Goal: Information Seeking & Learning: Learn about a topic

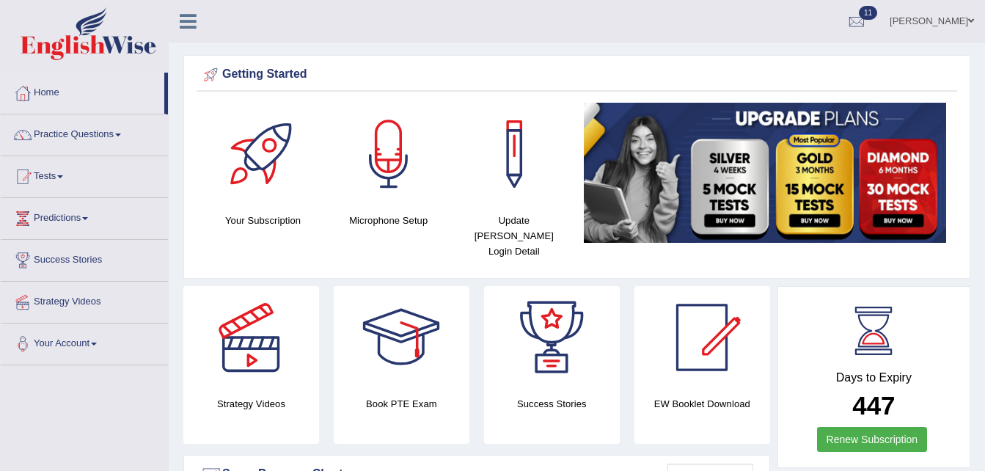
click at [100, 147] on link "Practice Questions" at bounding box center [84, 132] width 167 height 37
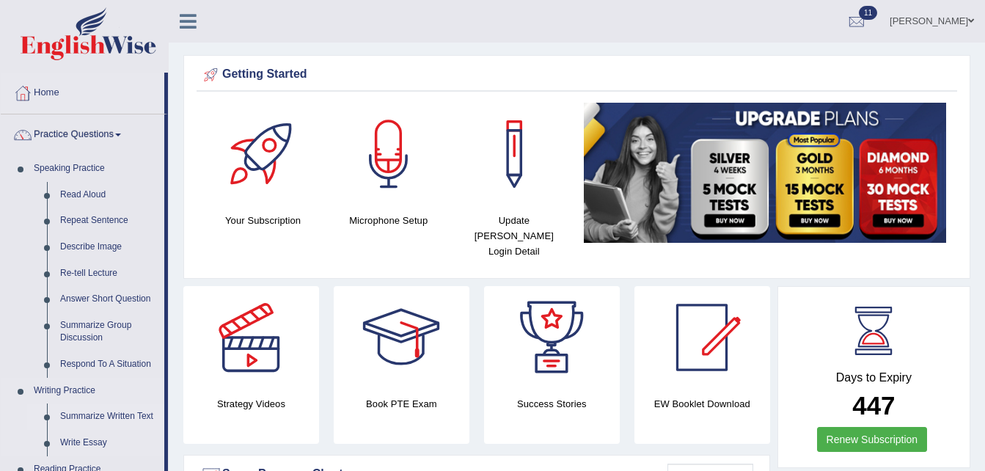
click at [130, 420] on link "Summarize Written Text" at bounding box center [109, 416] width 111 height 26
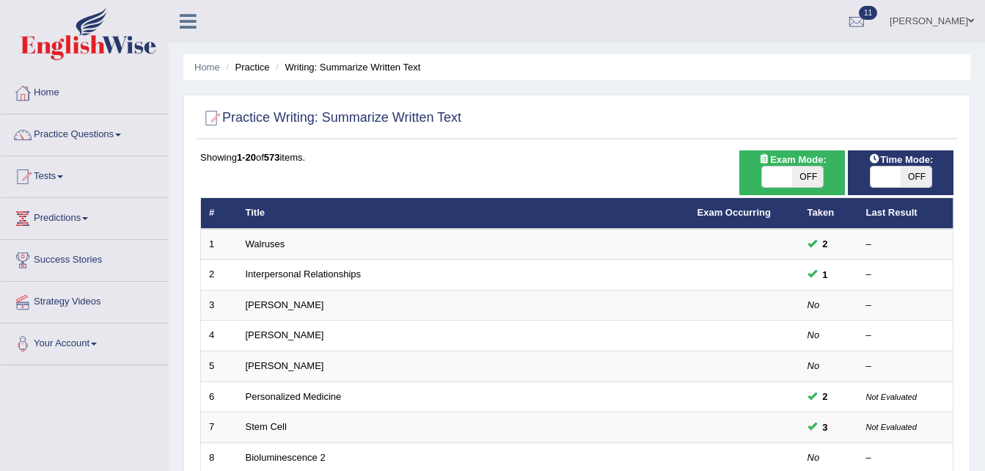
scroll to position [411, 0]
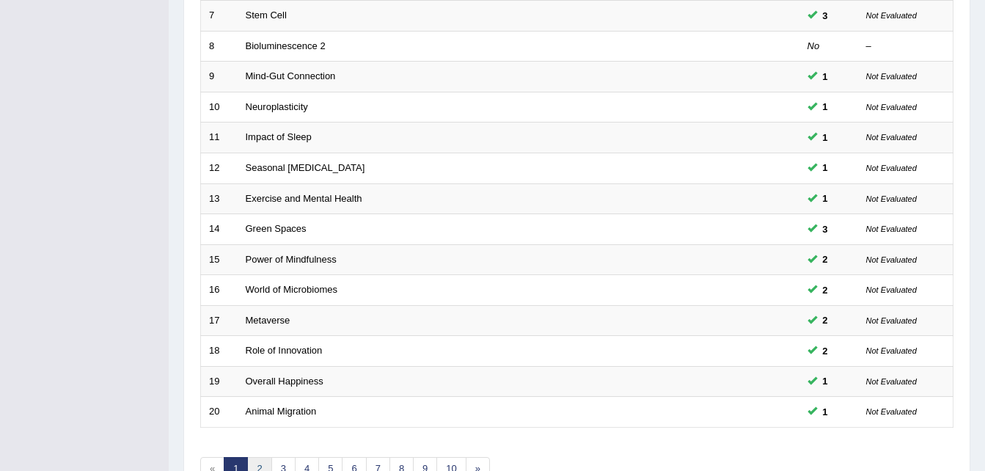
click at [267, 459] on link "2" at bounding box center [259, 469] width 24 height 24
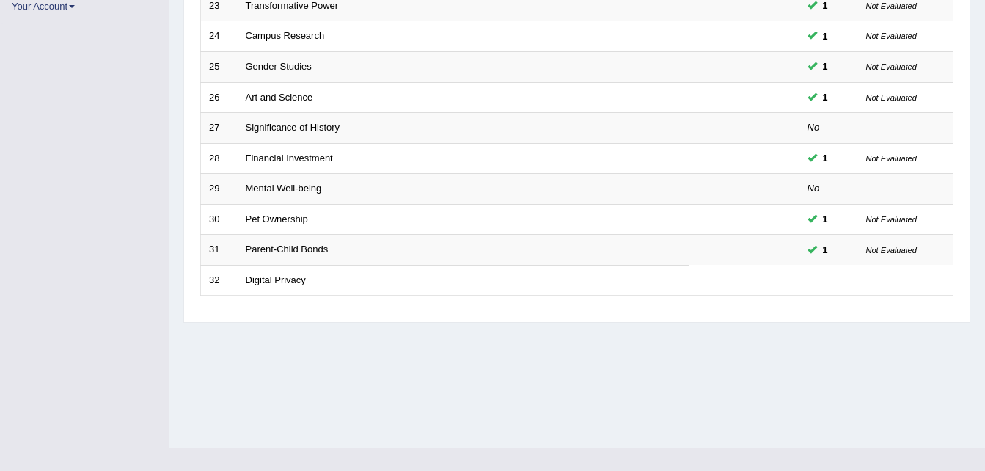
scroll to position [292, 0]
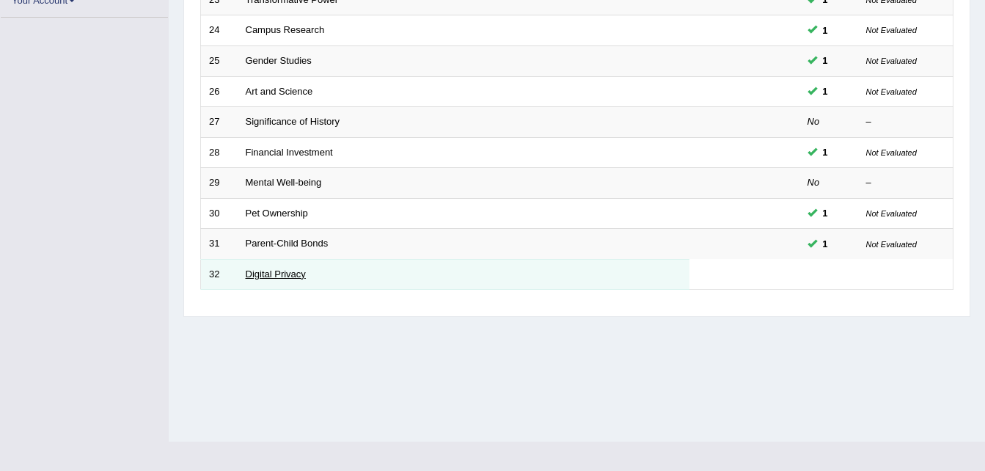
click at [257, 271] on link "Digital Privacy" at bounding box center [276, 273] width 60 height 11
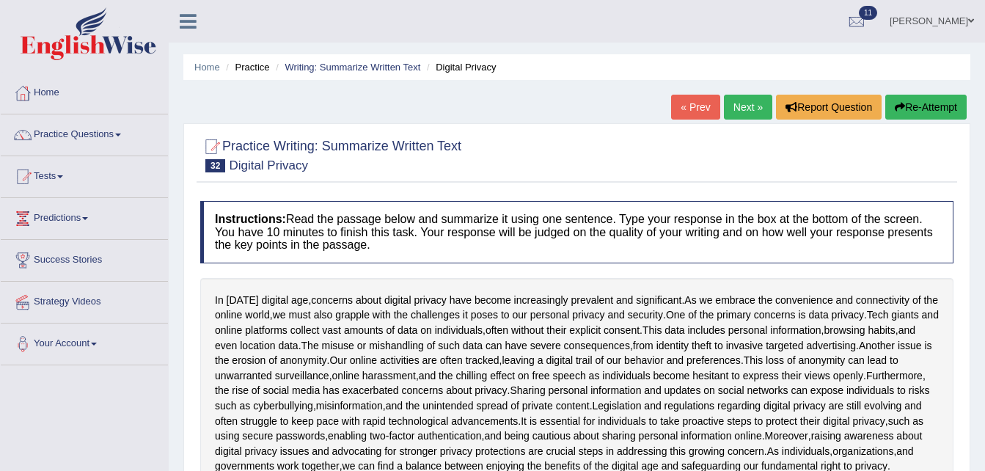
click at [735, 115] on link "Next »" at bounding box center [748, 107] width 48 height 25
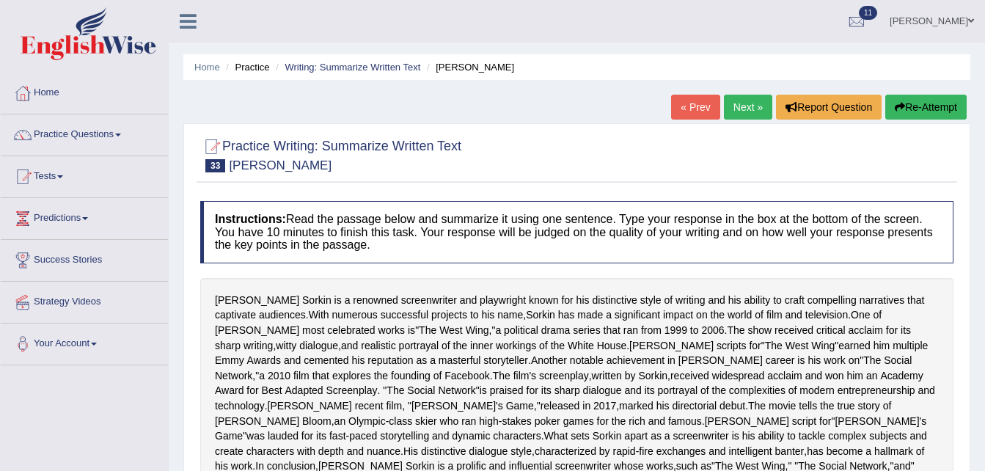
click at [736, 100] on link "Next »" at bounding box center [748, 107] width 48 height 25
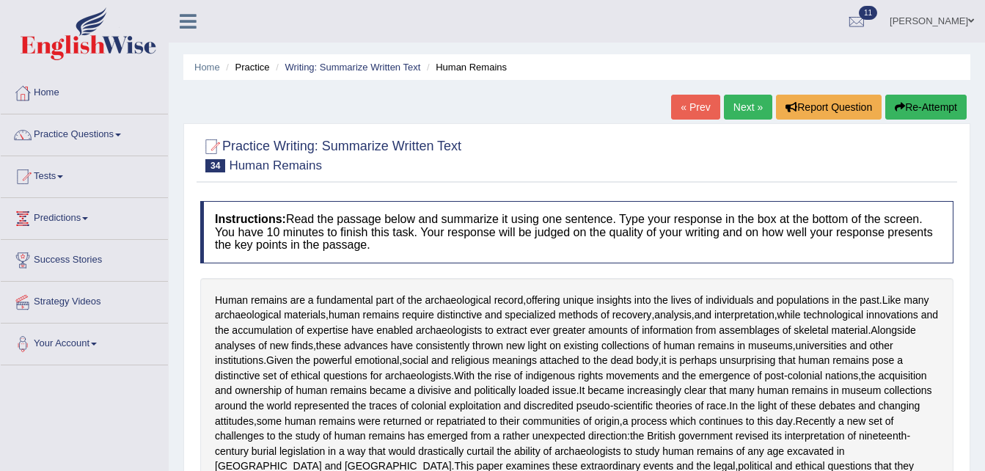
click at [744, 106] on link "Next »" at bounding box center [748, 107] width 48 height 25
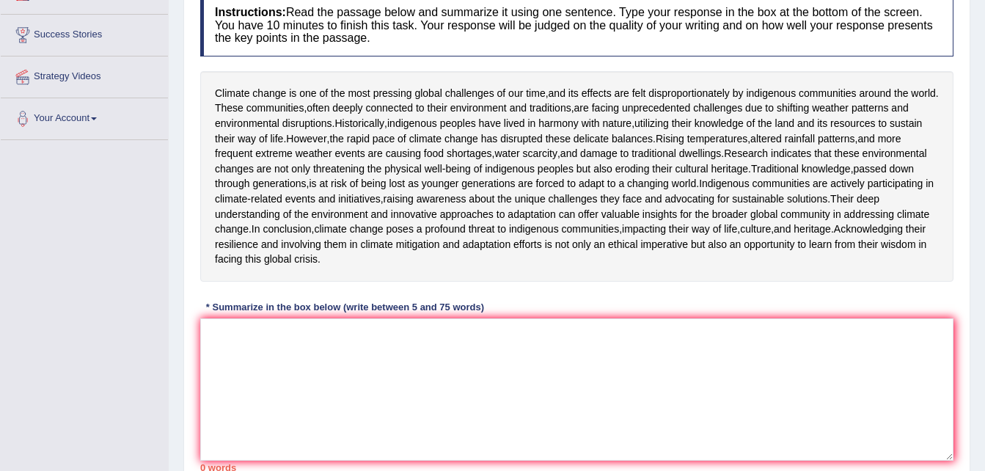
scroll to position [255, 0]
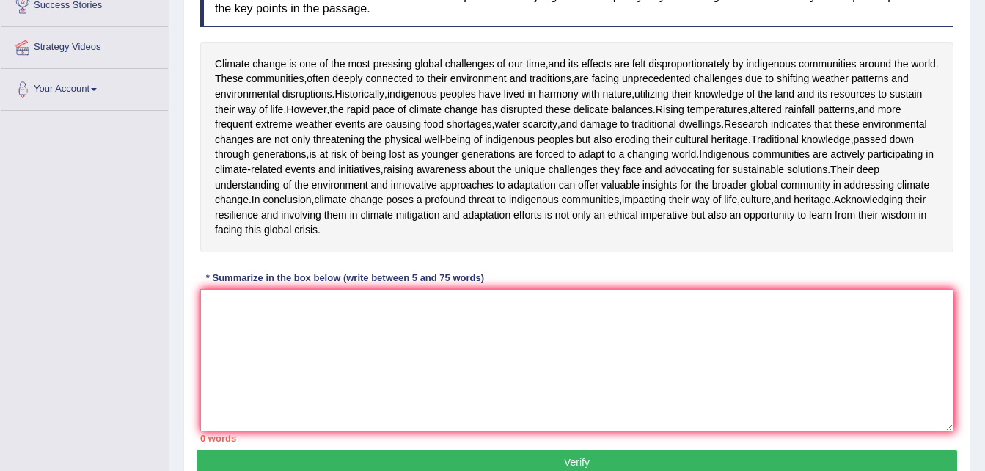
click at [529, 410] on textarea at bounding box center [576, 360] width 753 height 142
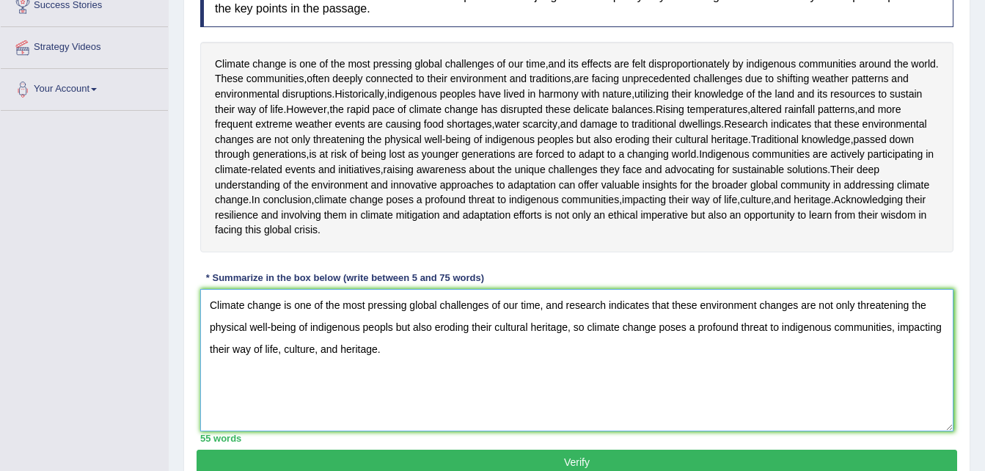
scroll to position [411, 0]
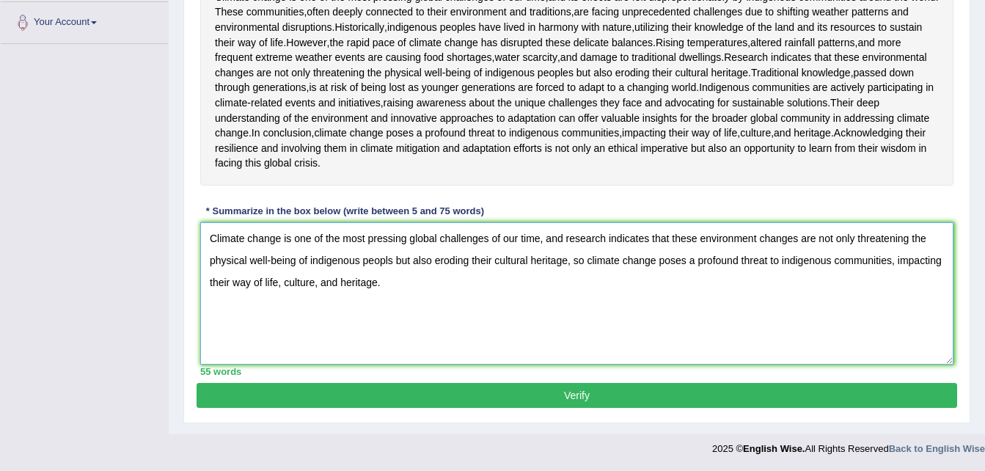
type textarea "Climate change is one of the most pressing global challenges of our time, and r…"
click at [633, 397] on button "Verify" at bounding box center [577, 395] width 761 height 25
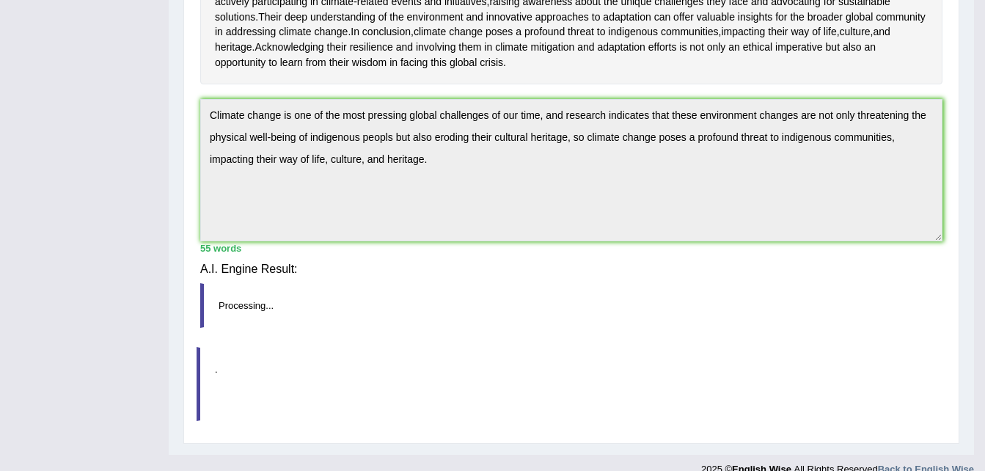
scroll to position [392, 0]
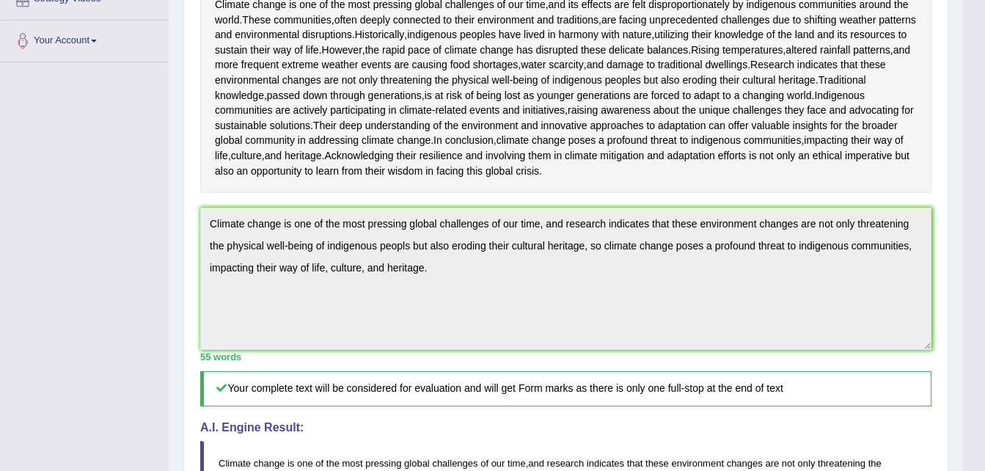
scroll to position [0, 0]
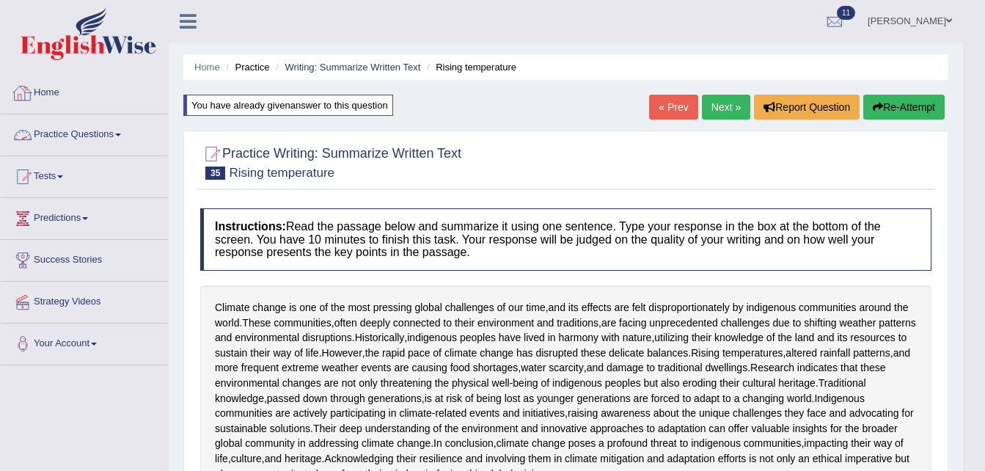
click at [126, 145] on link "Practice Questions" at bounding box center [84, 132] width 167 height 37
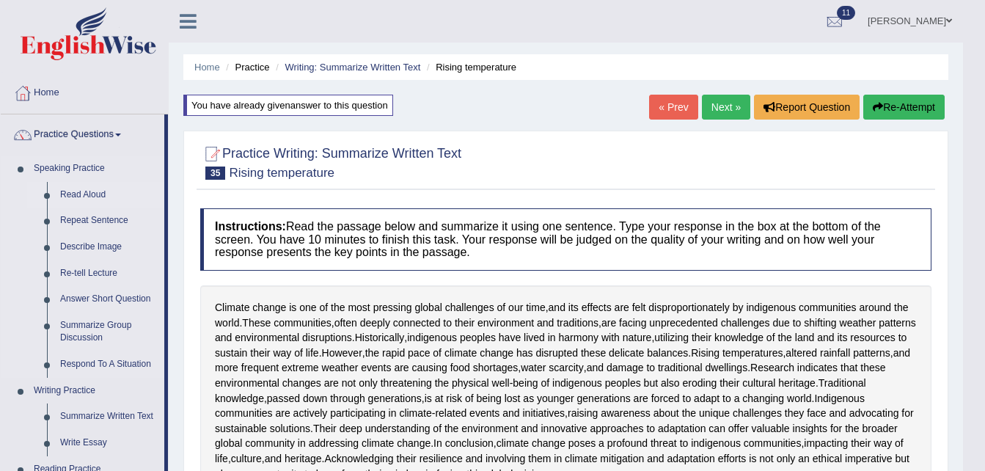
click at [81, 198] on link "Read Aloud" at bounding box center [109, 195] width 111 height 26
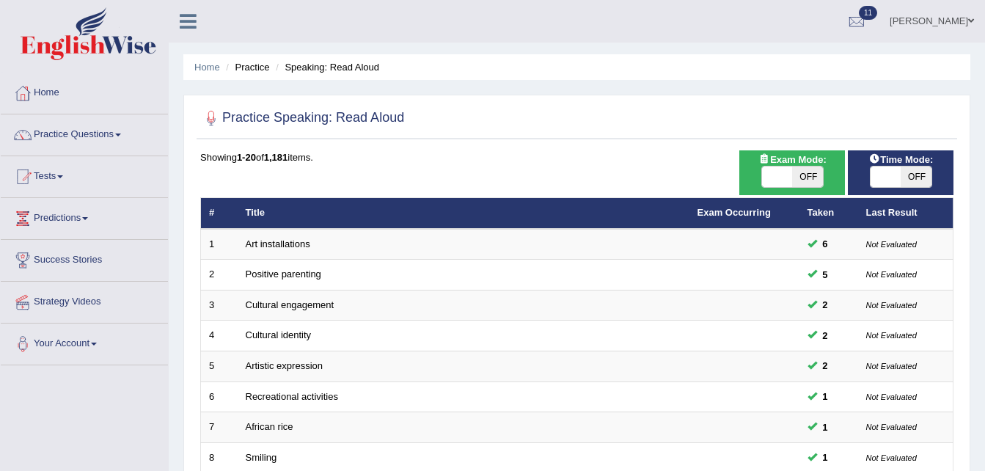
scroll to position [411, 0]
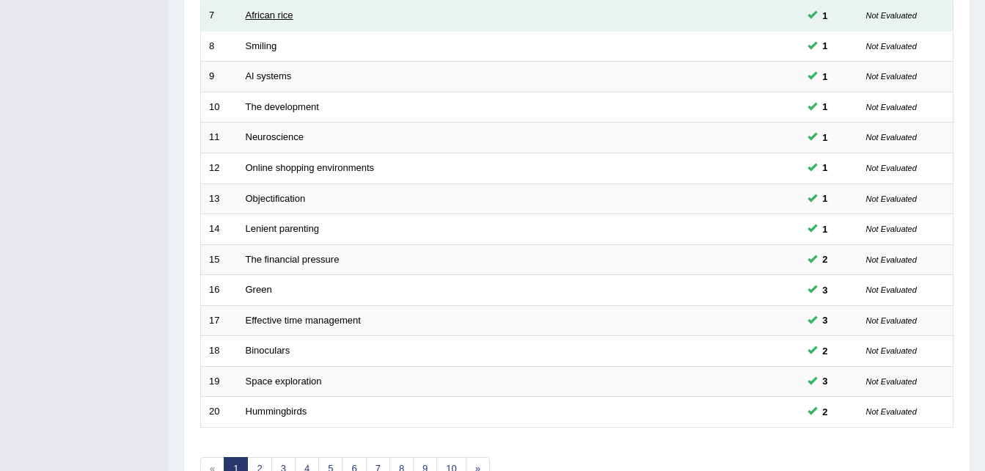
click at [247, 15] on link "African rice" at bounding box center [270, 15] width 48 height 11
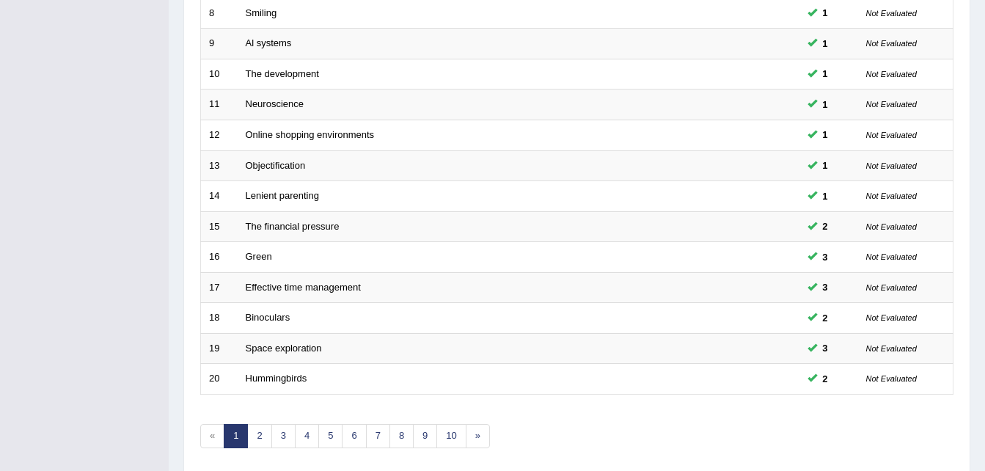
scroll to position [470, 0]
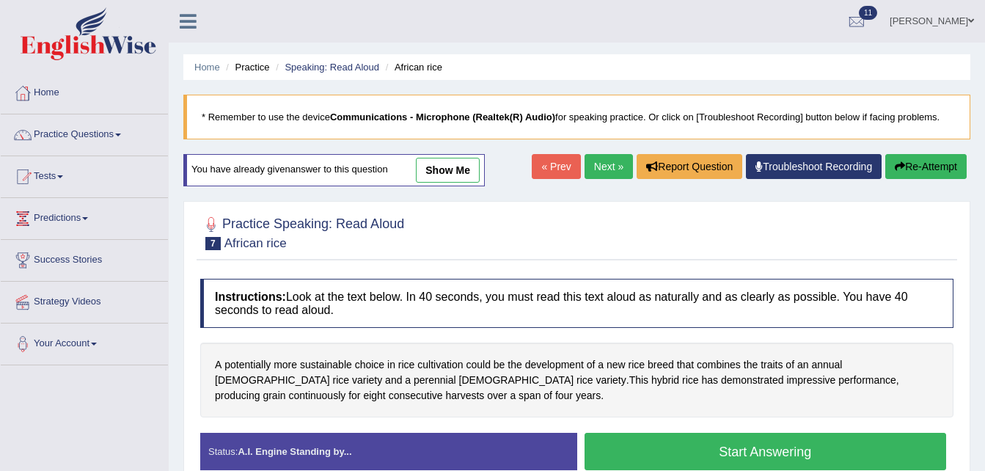
click at [427, 164] on link "show me" at bounding box center [448, 170] width 64 height 25
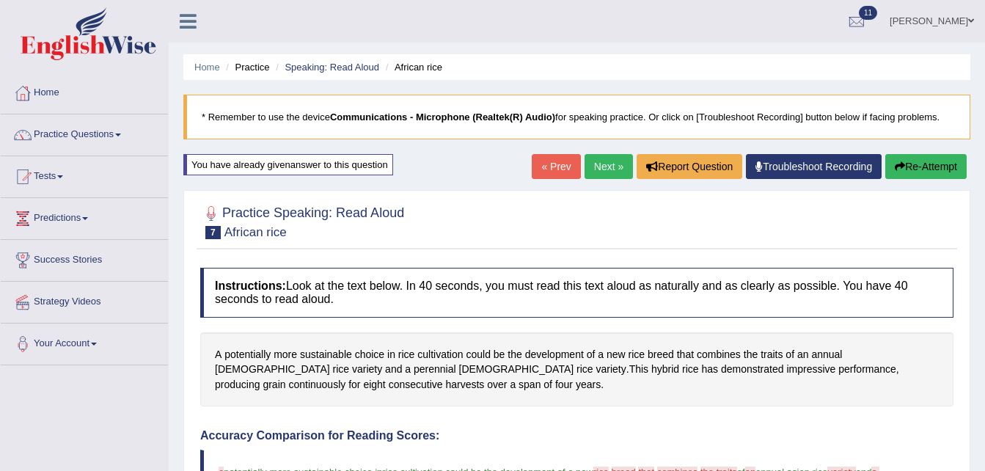
click at [915, 167] on button "Re-Attempt" at bounding box center [925, 166] width 81 height 25
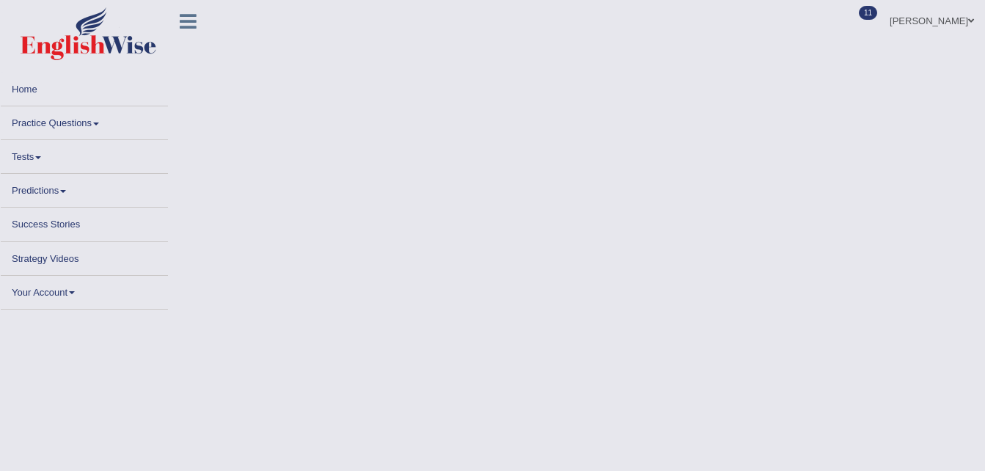
click at [985, 458] on html "Toggle navigation Home Practice Questions Speaking Practice Read Aloud Repeat S…" at bounding box center [492, 235] width 985 height 471
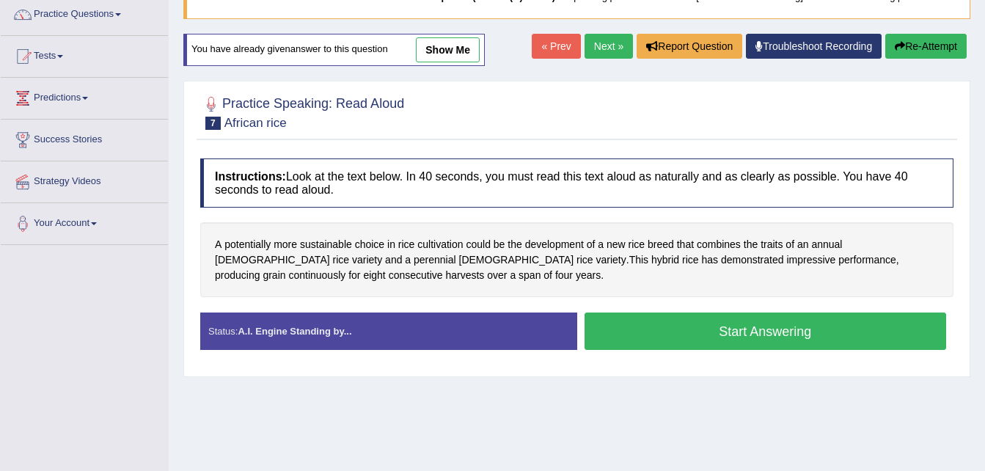
scroll to position [147, 0]
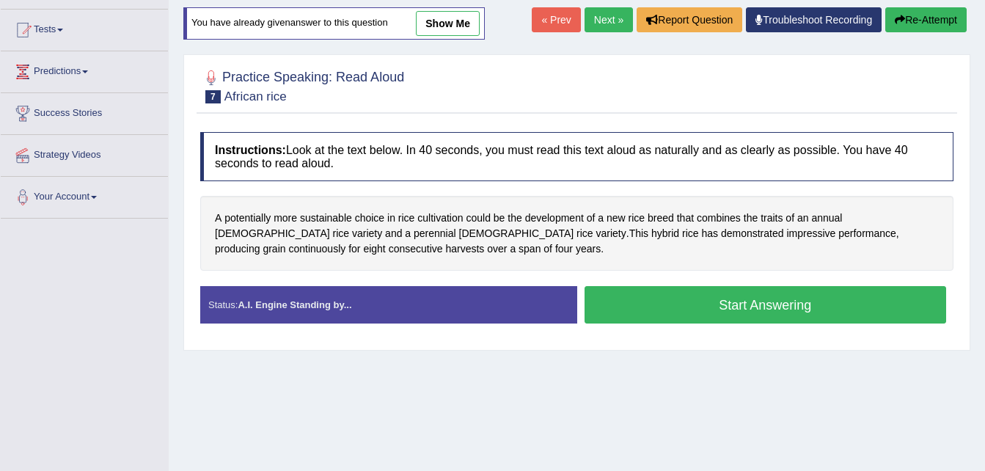
click at [682, 307] on button "Start Answering" at bounding box center [766, 304] width 362 height 37
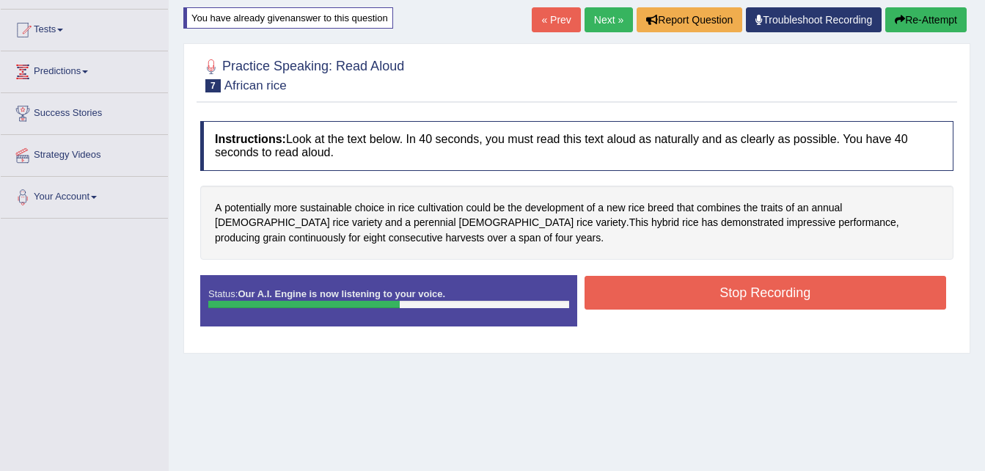
click at [682, 307] on button "Stop Recording" at bounding box center [766, 293] width 362 height 34
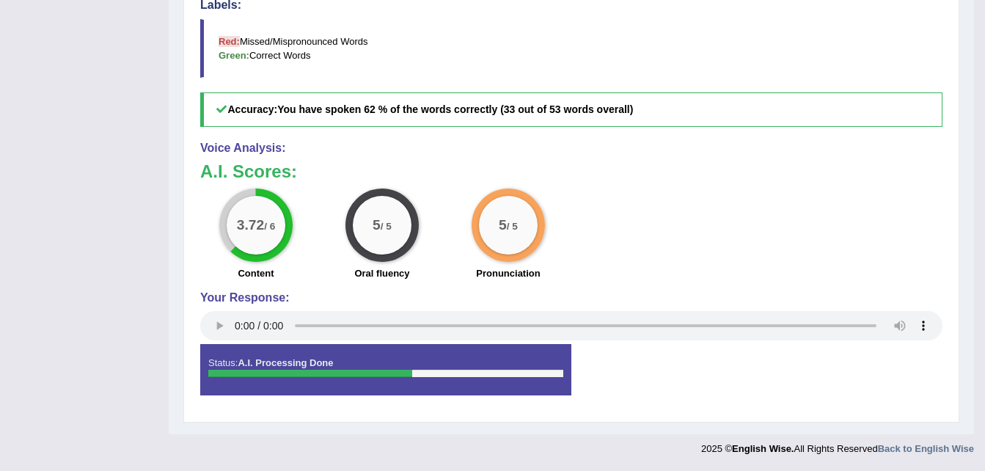
scroll to position [127, 0]
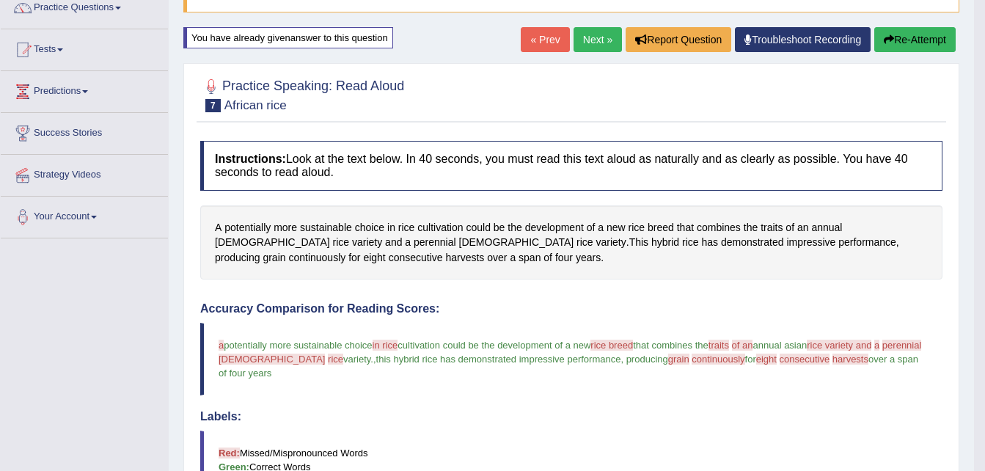
click at [590, 34] on link "Next »" at bounding box center [598, 39] width 48 height 25
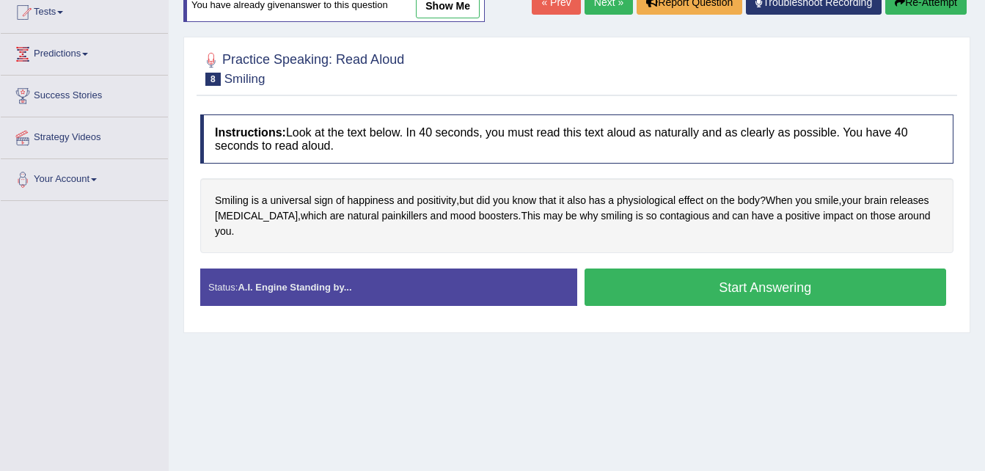
scroll to position [176, 0]
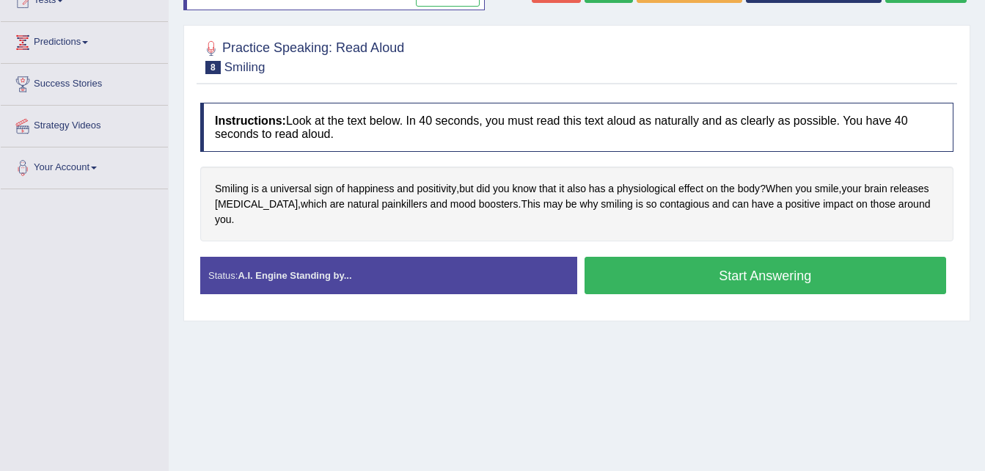
click at [717, 259] on button "Start Answering" at bounding box center [766, 275] width 362 height 37
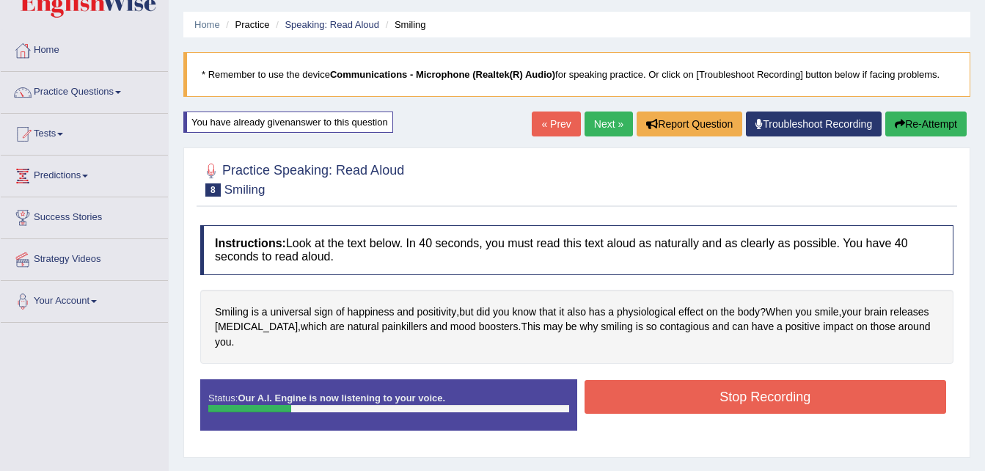
scroll to position [0, 0]
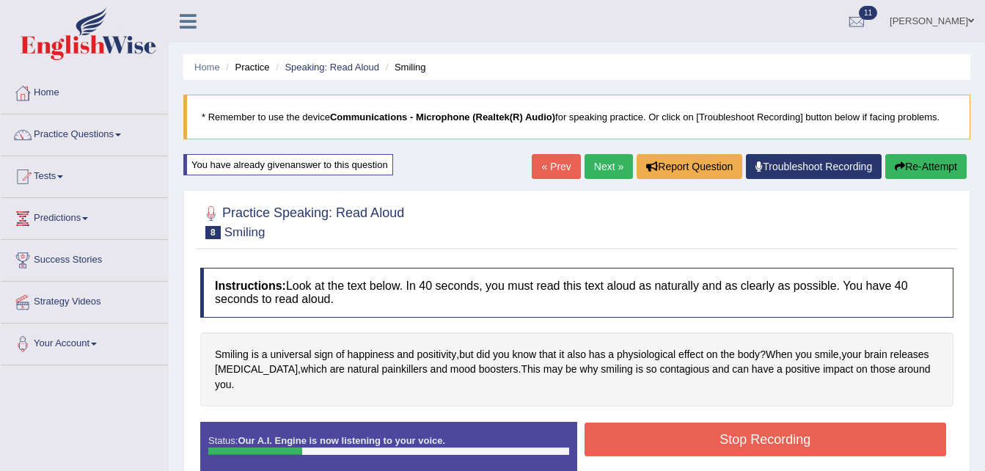
click at [915, 176] on button "Re-Attempt" at bounding box center [925, 166] width 81 height 25
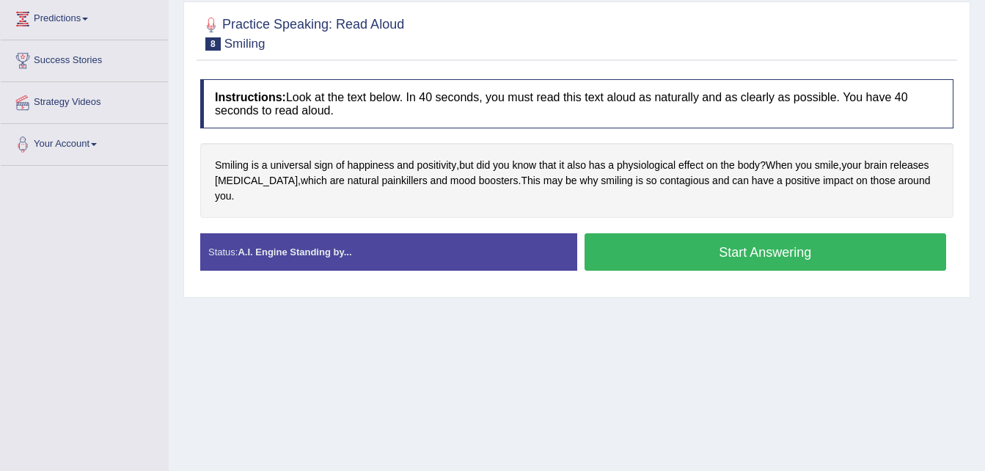
scroll to position [205, 0]
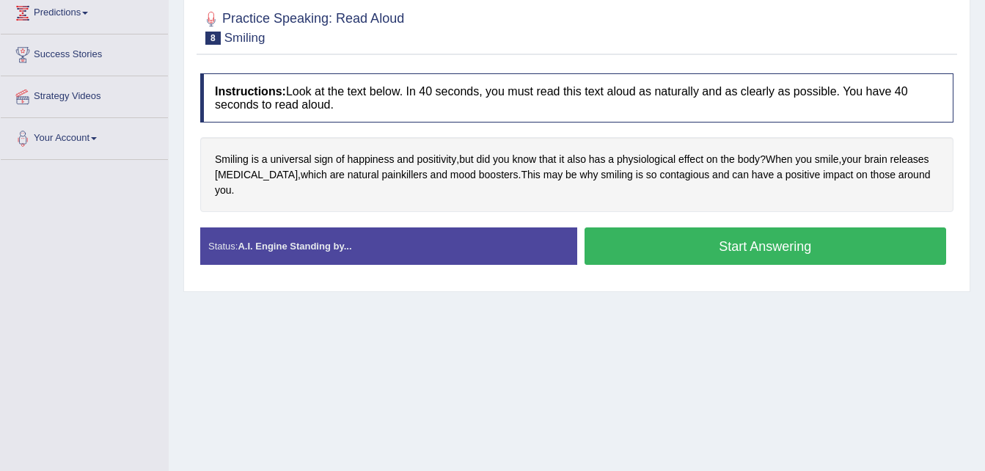
click at [813, 227] on button "Start Answering" at bounding box center [766, 245] width 362 height 37
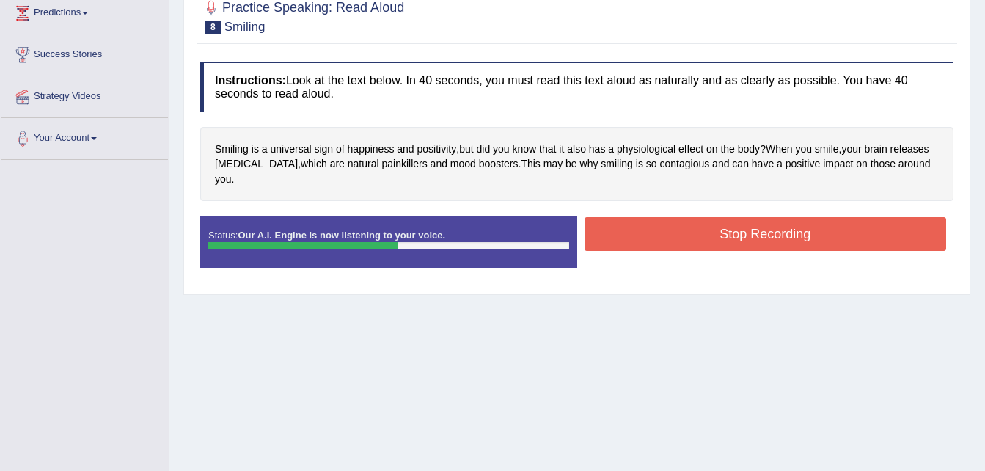
click at [813, 225] on button "Stop Recording" at bounding box center [766, 234] width 362 height 34
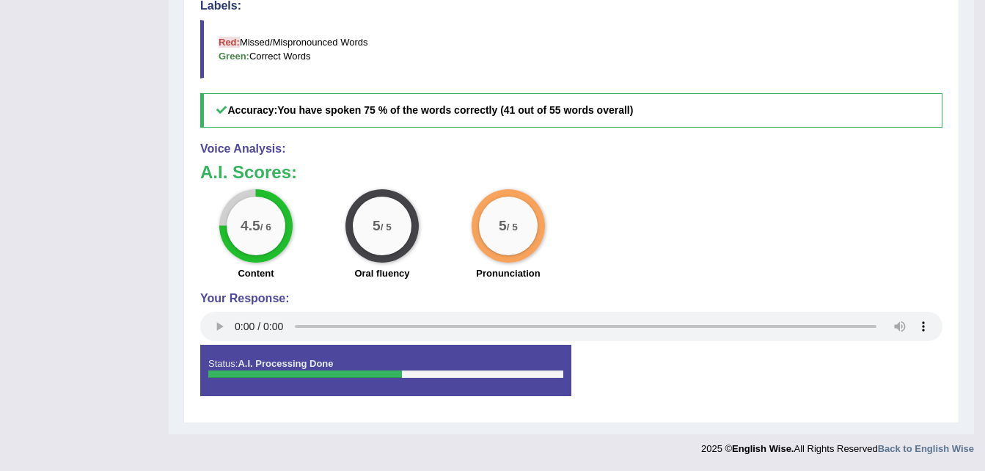
scroll to position [112, 0]
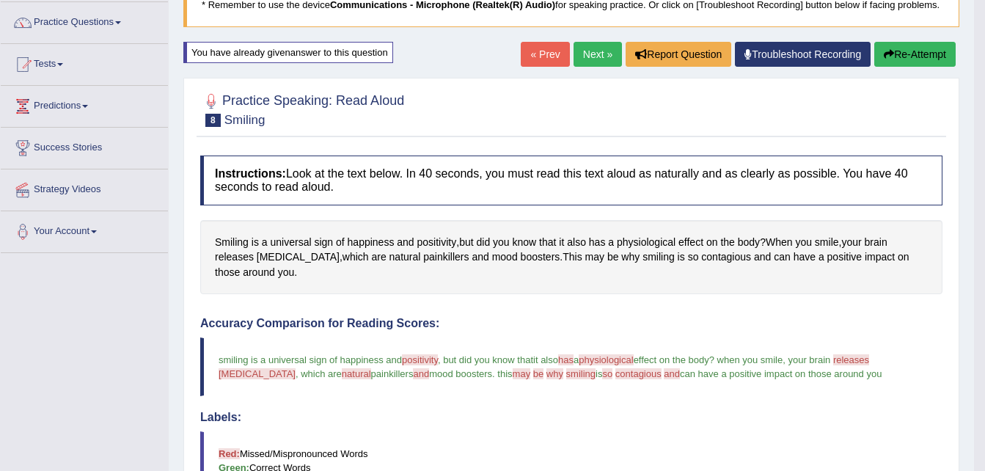
click at [592, 49] on link "Next »" at bounding box center [598, 54] width 48 height 25
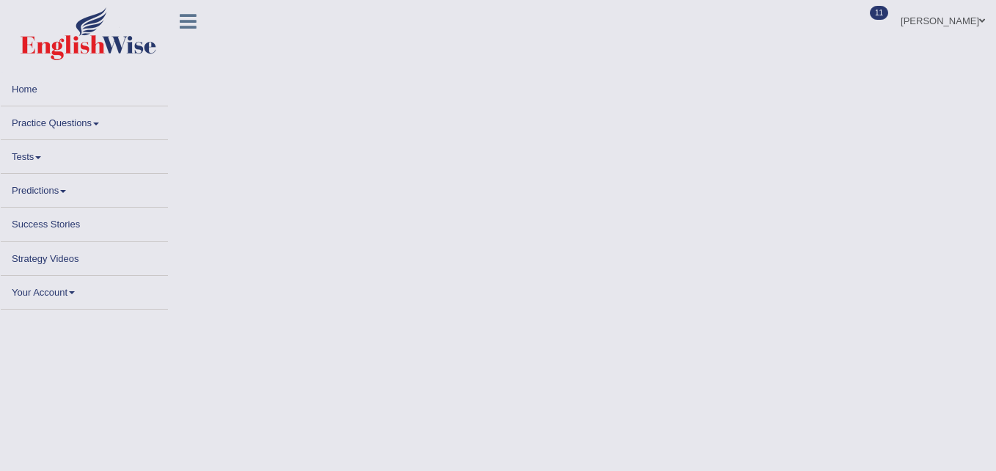
click at [995, 466] on body "Toggle navigation Home Practice Questions Speaking Practice Read Aloud Repeat S…" at bounding box center [498, 235] width 996 height 471
click at [995, 466] on html "Toggle navigation Home Practice Questions Speaking Practice Read Aloud Repeat S…" at bounding box center [498, 235] width 996 height 471
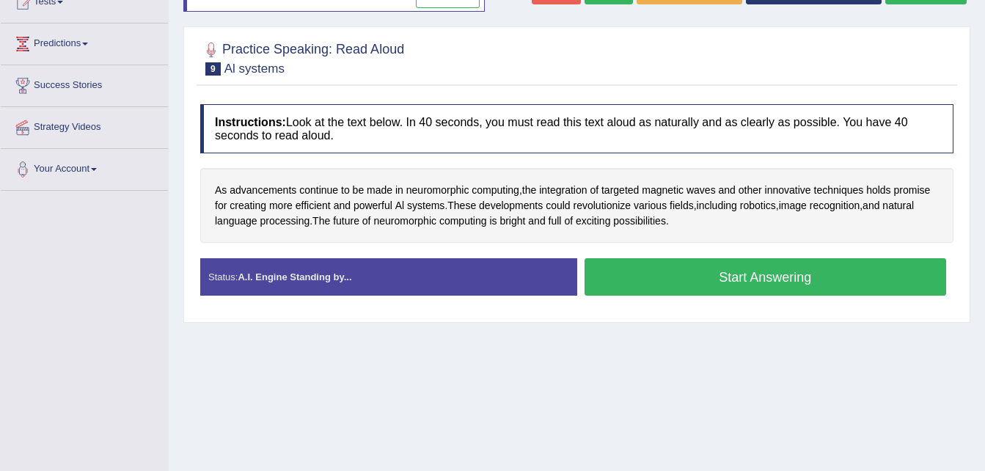
scroll to position [176, 0]
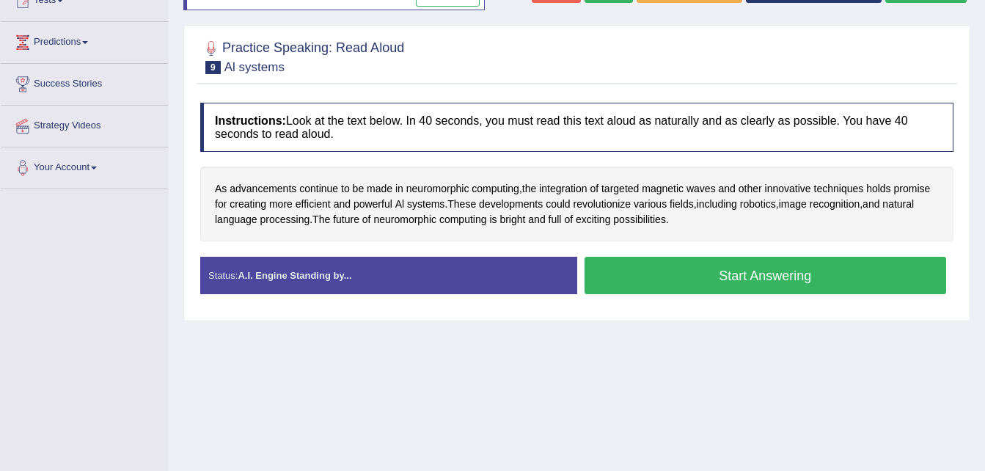
click at [712, 281] on button "Start Answering" at bounding box center [766, 275] width 362 height 37
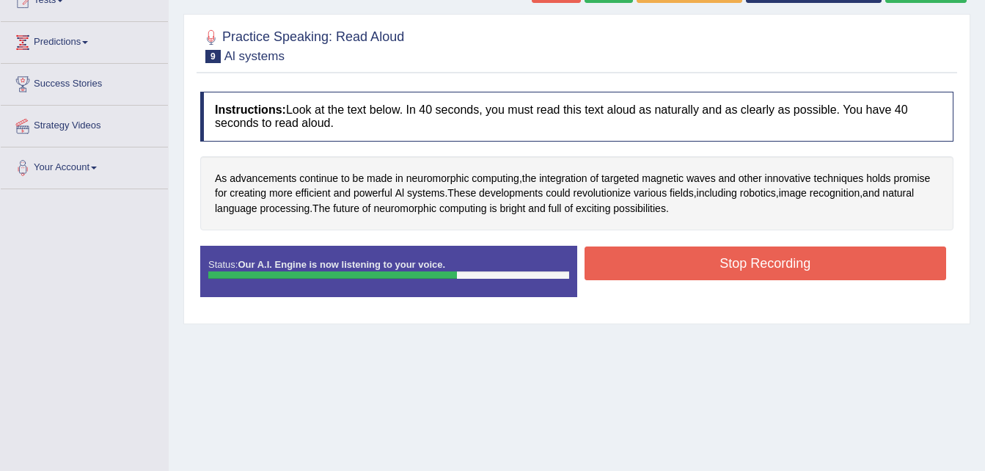
click at [690, 260] on button "Stop Recording" at bounding box center [766, 263] width 362 height 34
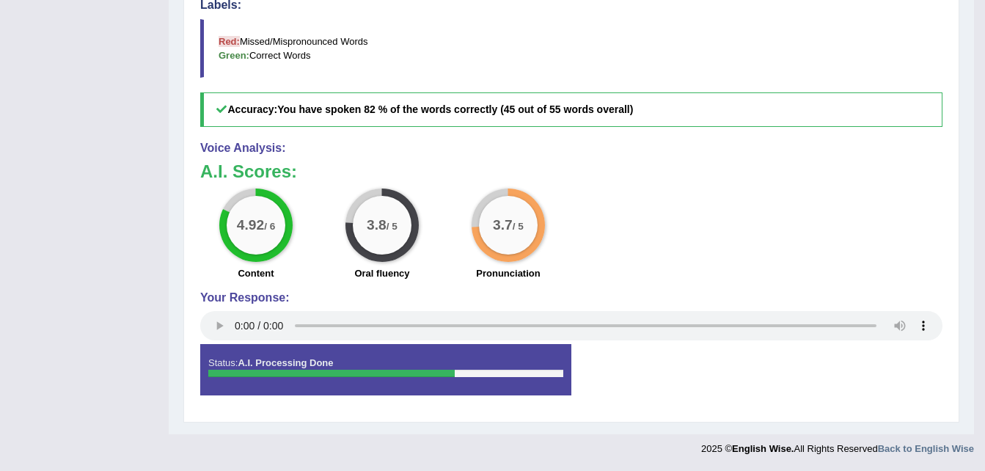
scroll to position [127, 0]
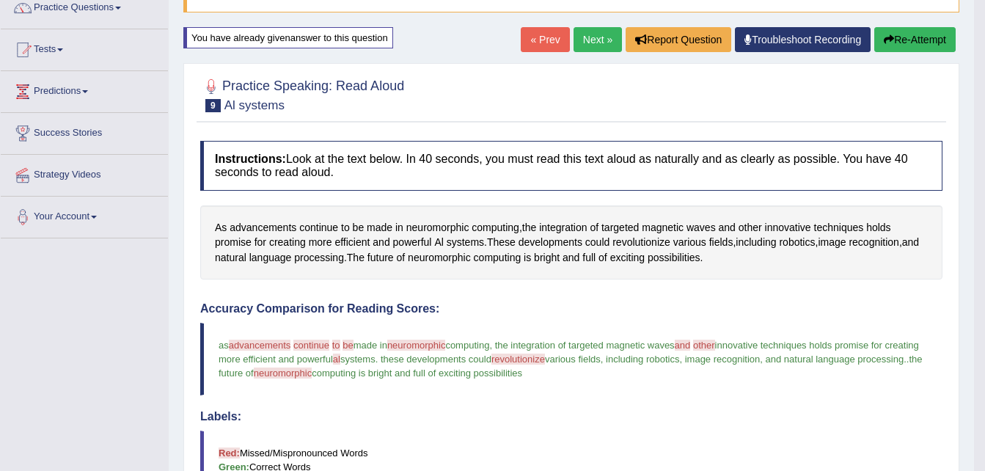
drag, startPoint x: 596, startPoint y: 23, endPoint x: 596, endPoint y: 41, distance: 18.3
click at [596, 41] on div "Home Practice Speaking: Read Aloud Al systems * Remember to use the device Comm…" at bounding box center [571, 359] width 805 height 973
click at [596, 41] on link "Next »" at bounding box center [598, 39] width 48 height 25
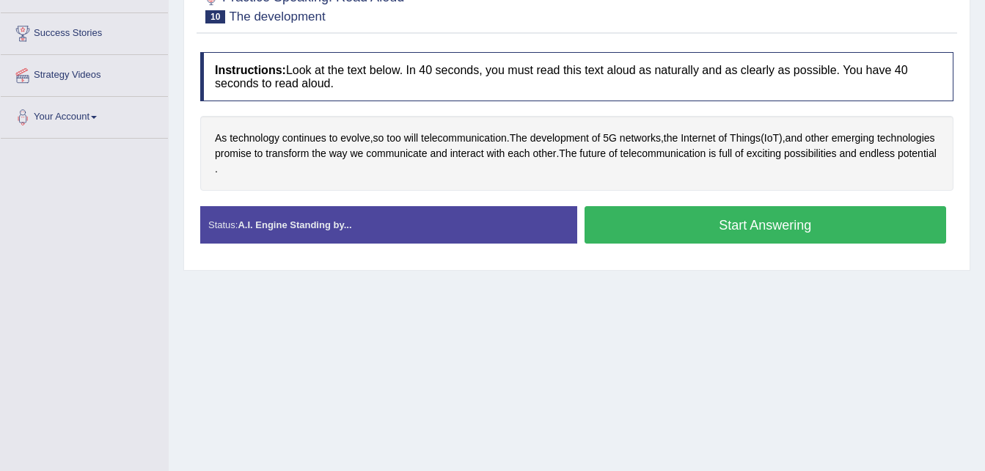
scroll to position [235, 0]
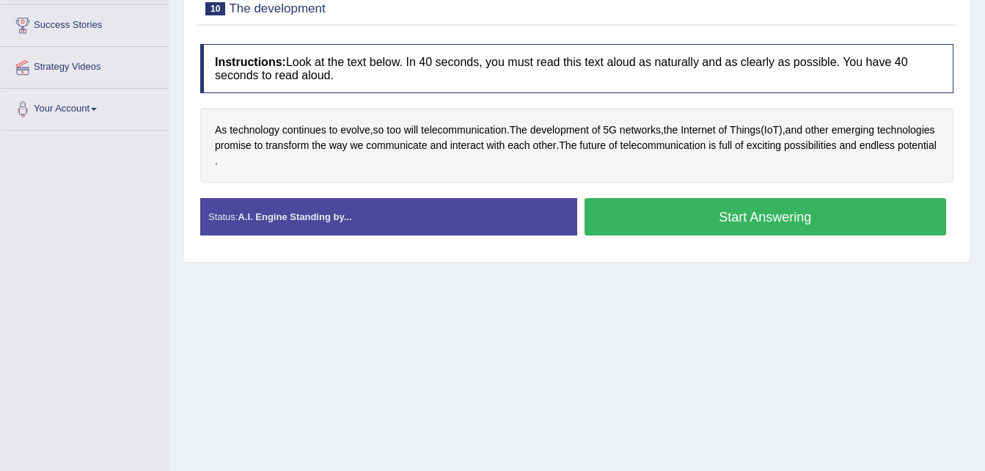
click at [684, 230] on button "Start Answering" at bounding box center [766, 216] width 362 height 37
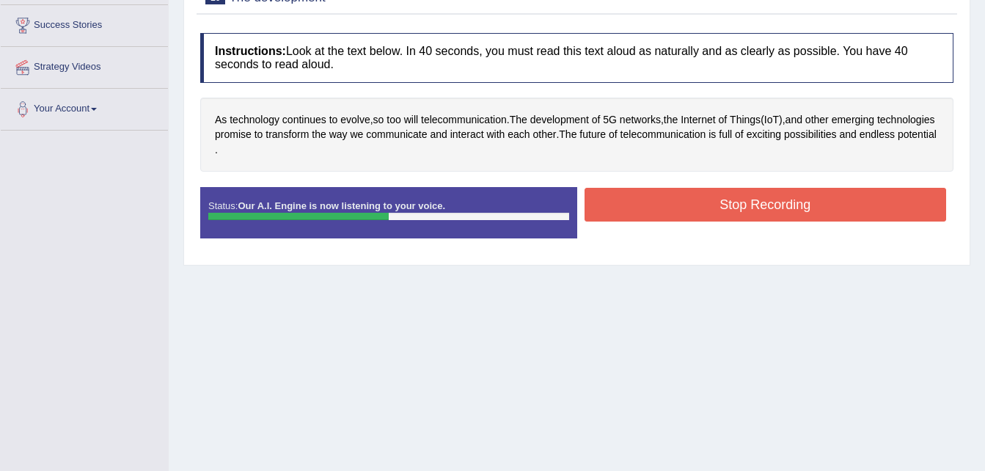
click at [666, 206] on button "Stop Recording" at bounding box center [766, 205] width 362 height 34
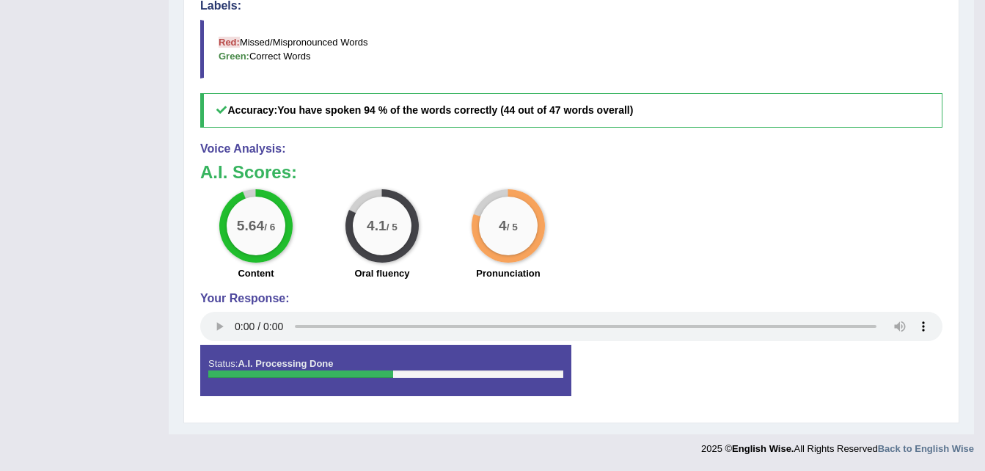
scroll to position [112, 0]
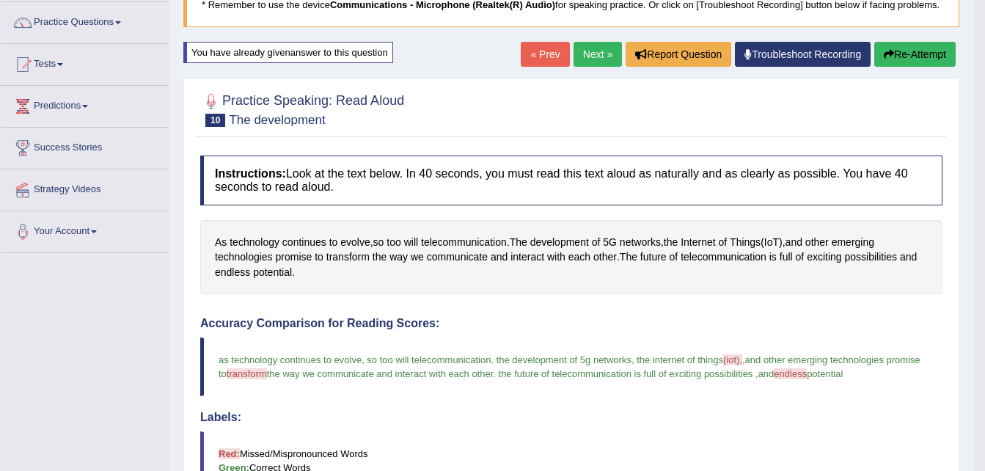
click at [597, 57] on link "Next »" at bounding box center [598, 54] width 48 height 25
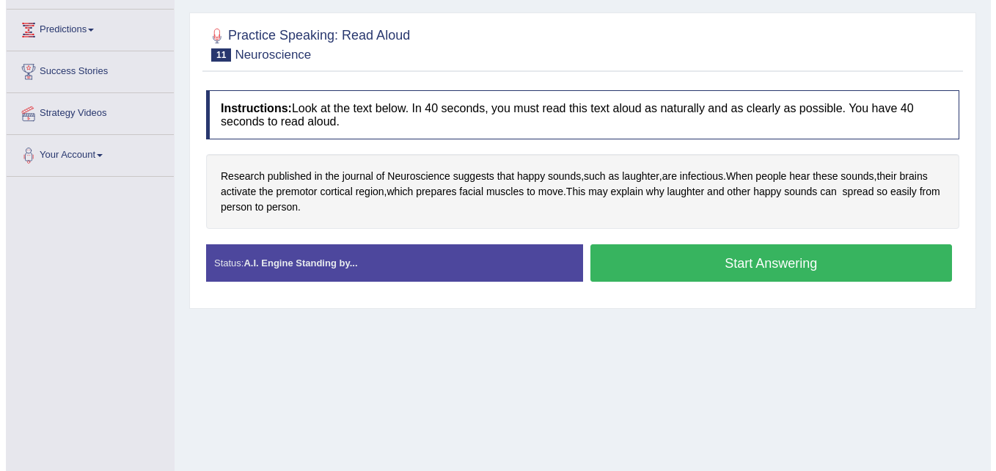
scroll to position [205, 0]
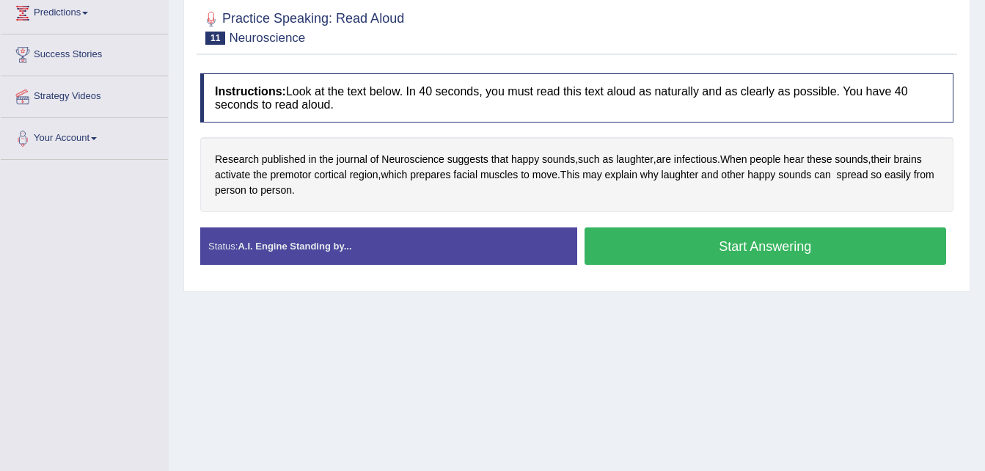
click at [698, 252] on button "Start Answering" at bounding box center [766, 245] width 362 height 37
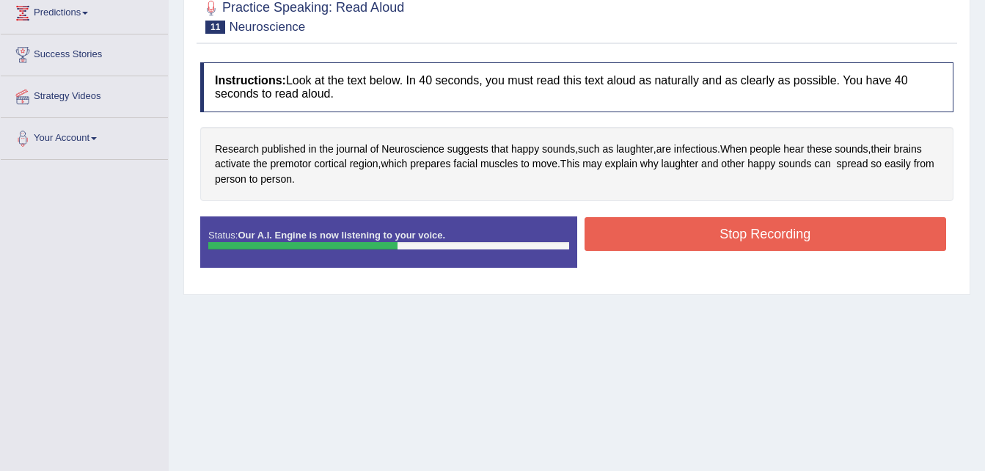
click at [665, 235] on button "Stop Recording" at bounding box center [766, 234] width 362 height 34
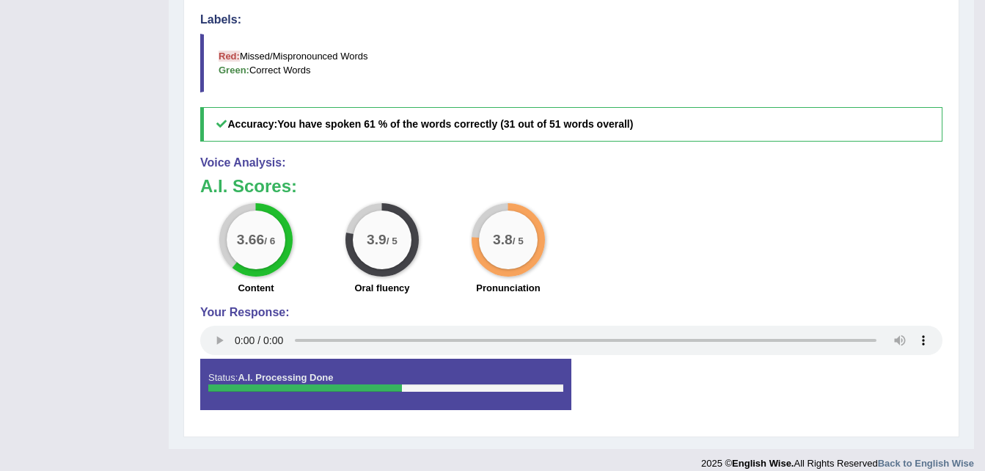
scroll to position [112, 0]
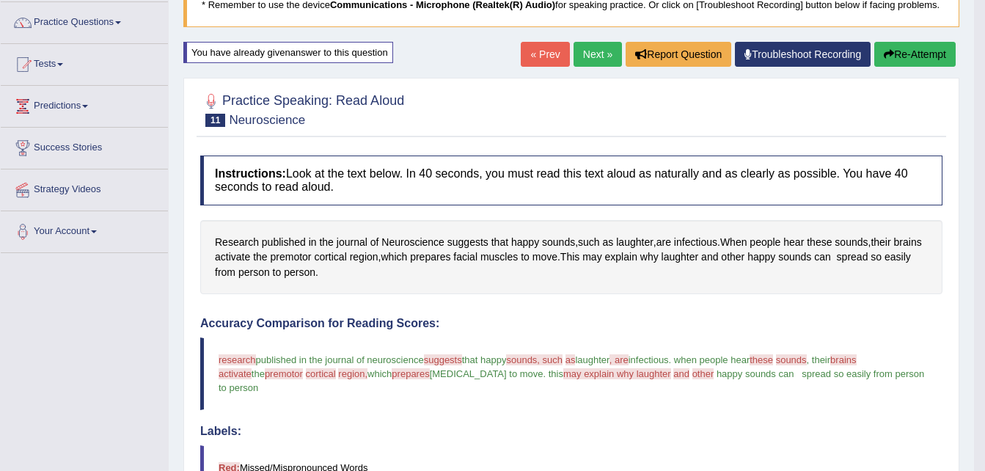
click at [578, 46] on link "Next »" at bounding box center [598, 54] width 48 height 25
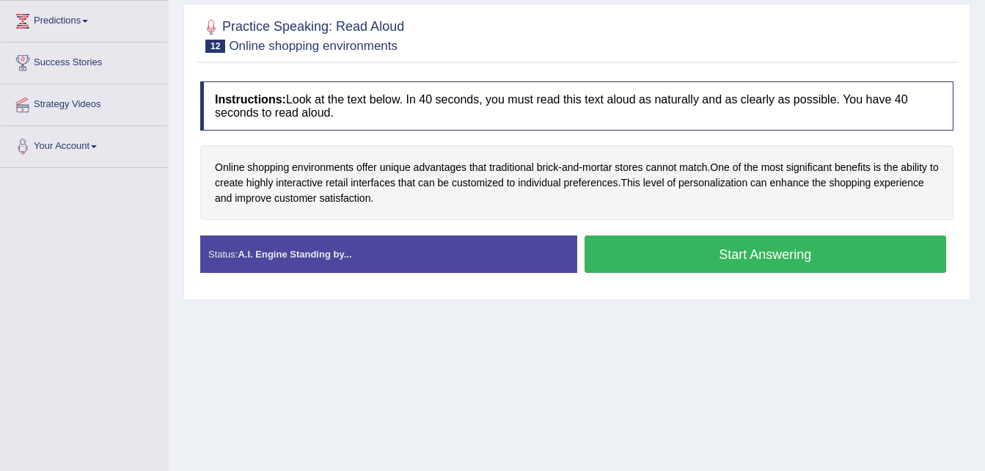
scroll to position [205, 0]
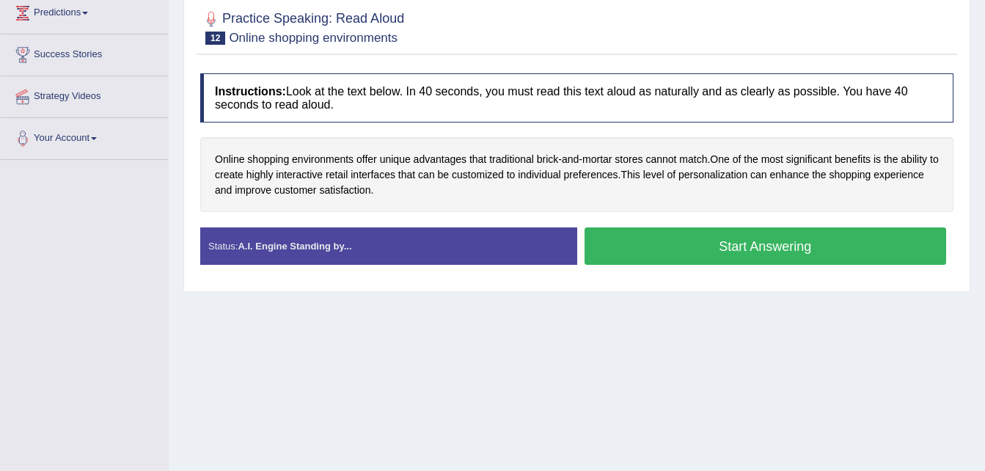
click at [701, 242] on button "Start Answering" at bounding box center [766, 245] width 362 height 37
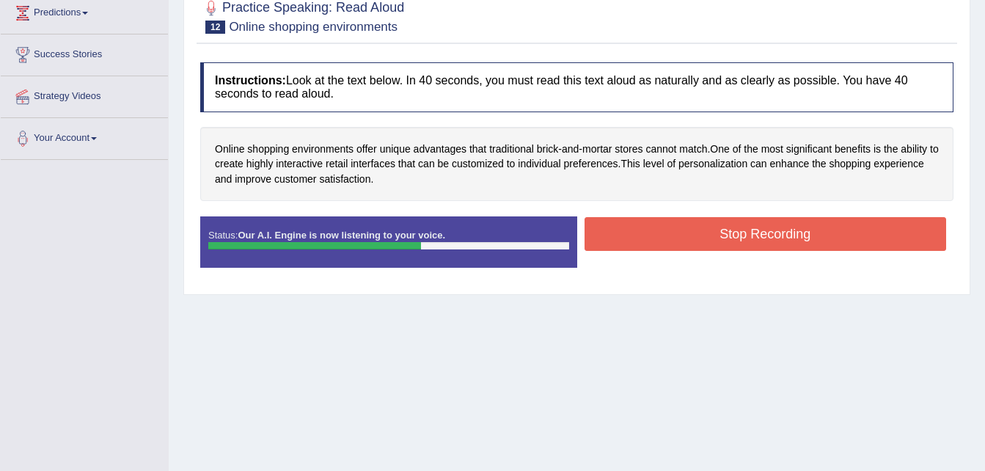
click at [665, 230] on button "Stop Recording" at bounding box center [766, 234] width 362 height 34
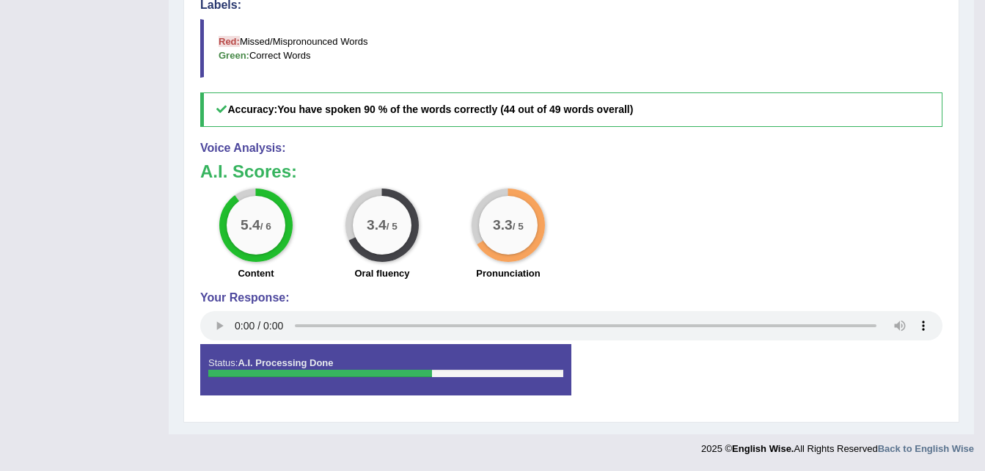
scroll to position [127, 0]
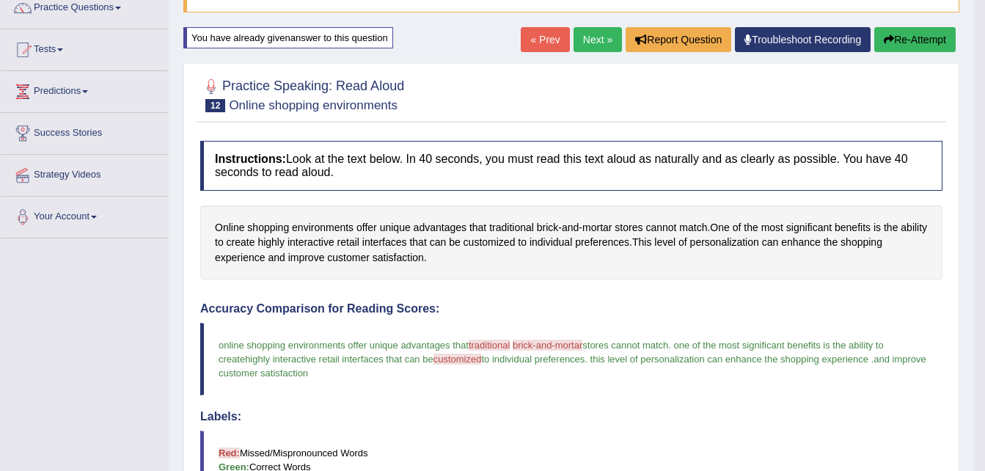
click at [604, 43] on link "Next »" at bounding box center [598, 39] width 48 height 25
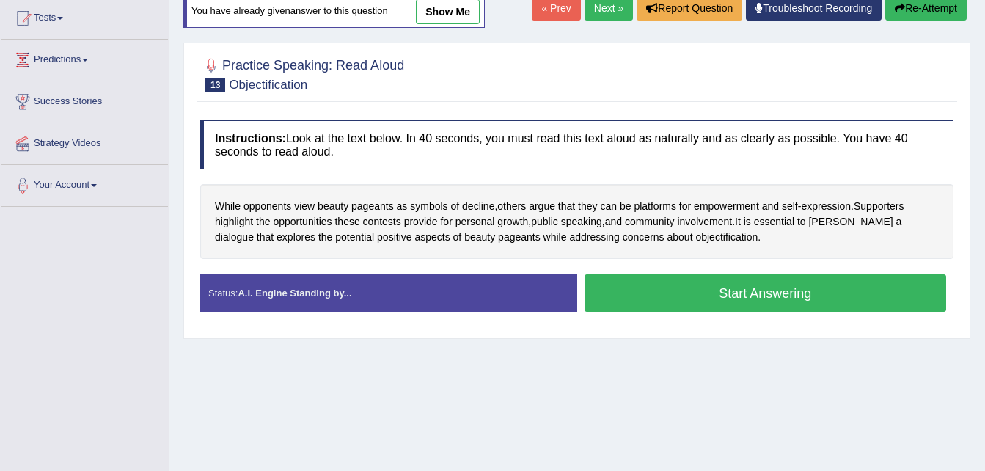
scroll to position [176, 0]
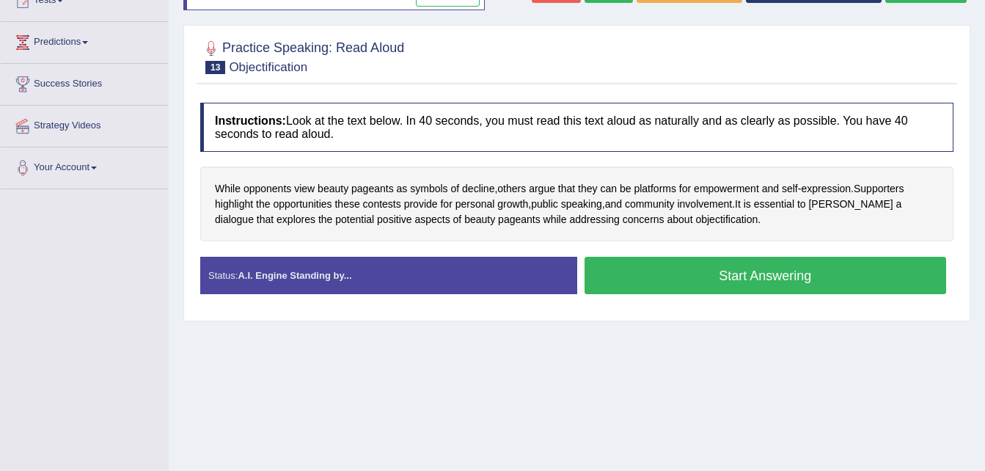
click at [698, 274] on button "Start Answering" at bounding box center [766, 275] width 362 height 37
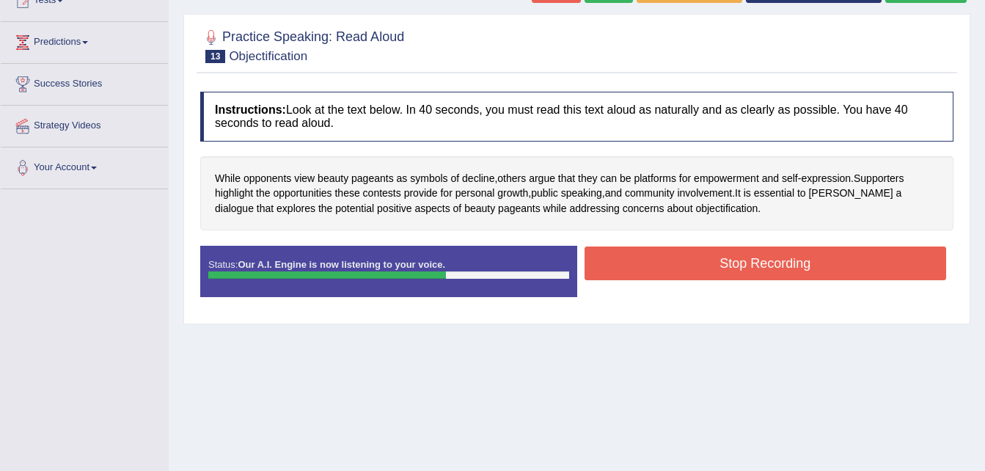
click at [699, 260] on button "Stop Recording" at bounding box center [766, 263] width 362 height 34
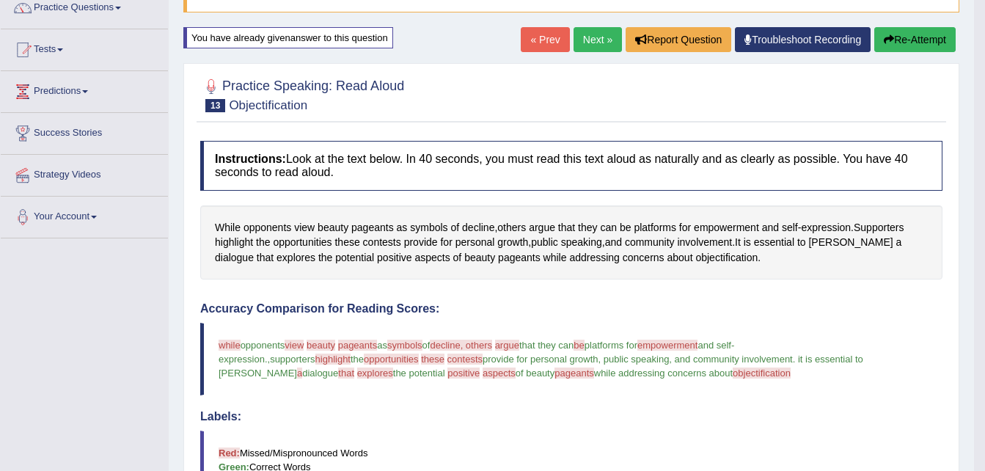
scroll to position [0, 0]
